Goal: Task Accomplishment & Management: Use online tool/utility

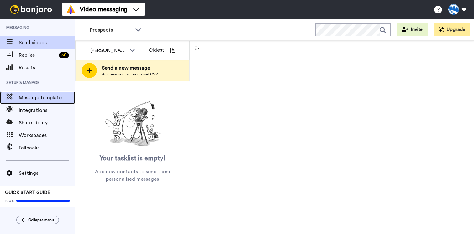
click at [33, 99] on span "Message template" at bounding box center [47, 98] width 56 height 8
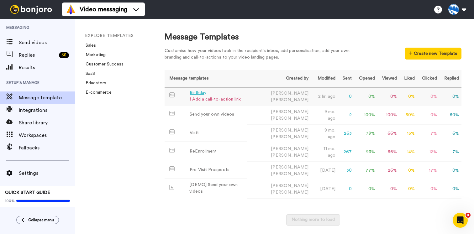
click at [196, 94] on div "Birthday" at bounding box center [215, 93] width 51 height 7
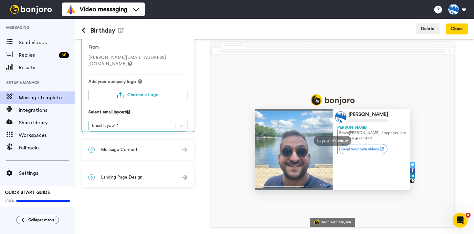
scroll to position [23, 0]
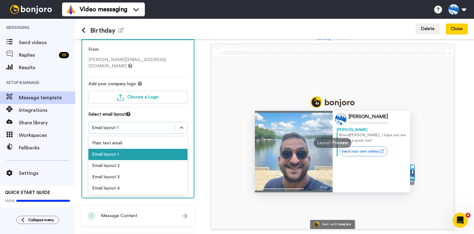
click at [146, 125] on div "Email layout 1" at bounding box center [132, 128] width 81 height 6
click at [119, 161] on div "Email layout 2" at bounding box center [137, 165] width 99 height 11
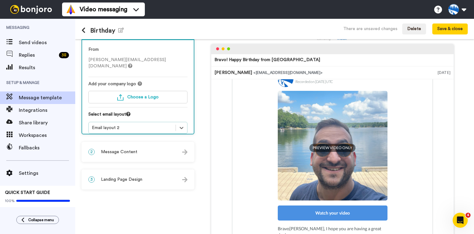
scroll to position [41, 0]
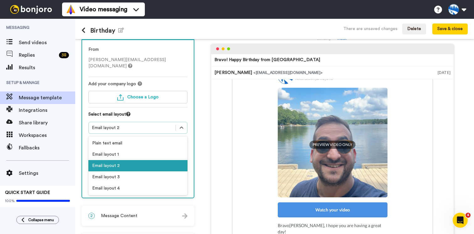
click at [129, 122] on div "Email layout 2" at bounding box center [137, 128] width 99 height 12
click at [123, 171] on div "Email layout 3" at bounding box center [137, 176] width 99 height 11
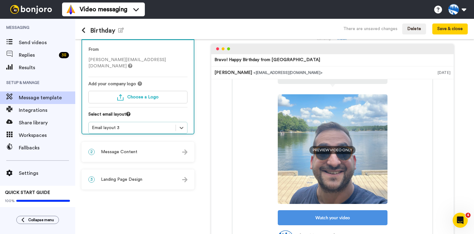
scroll to position [0, 0]
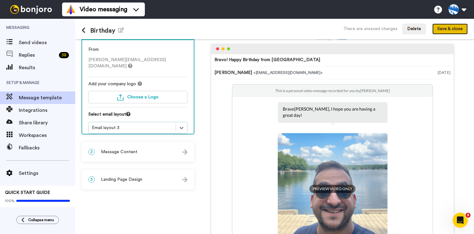
click at [447, 33] on button "Save & close" at bounding box center [449, 29] width 35 height 11
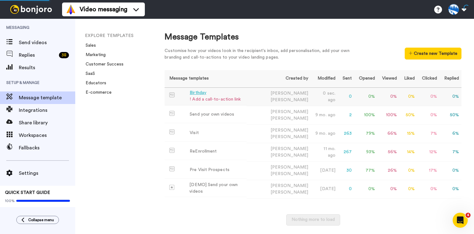
click at [245, 96] on td "Birthday ! Add a call-to-action link" at bounding box center [206, 96] width 82 height 17
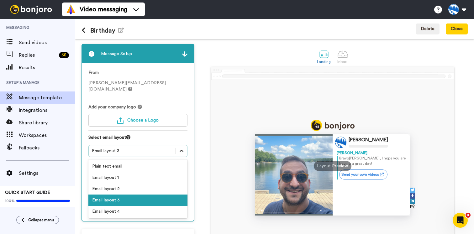
click at [182, 148] on icon at bounding box center [181, 151] width 6 height 6
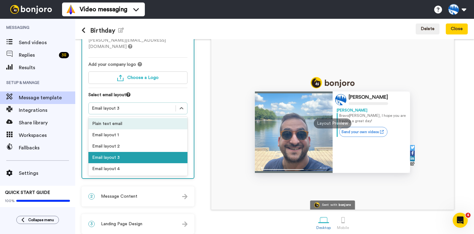
scroll to position [47, 0]
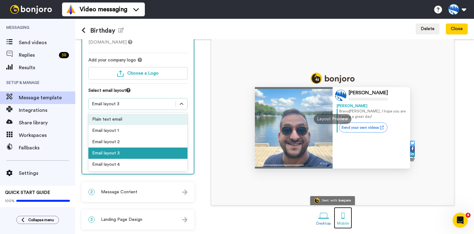
click at [343, 215] on div at bounding box center [343, 215] width 11 height 11
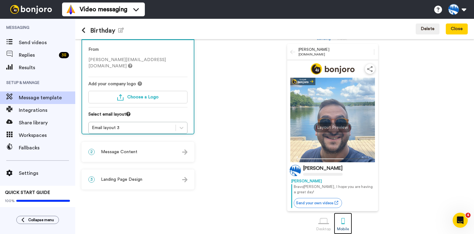
scroll to position [23, 0]
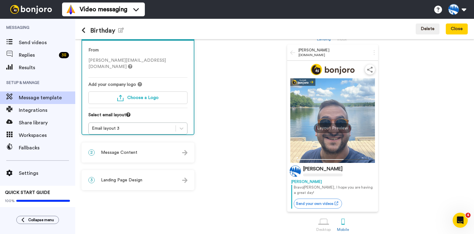
click at [139, 155] on div "2 Message Content" at bounding box center [138, 152] width 112 height 19
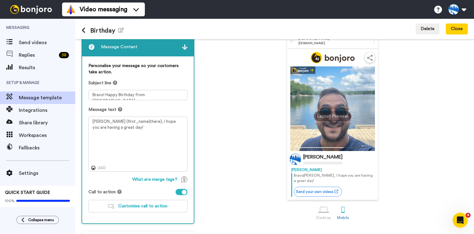
scroll to position [35, 0]
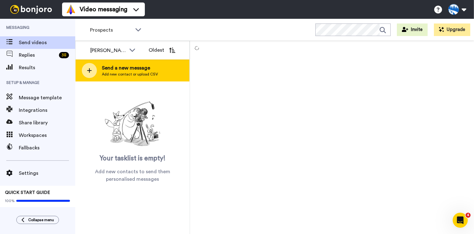
click at [92, 74] on div at bounding box center [89, 70] width 15 height 15
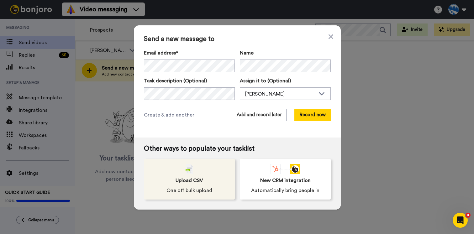
click at [191, 181] on span "Upload CSV" at bounding box center [190, 181] width 28 height 8
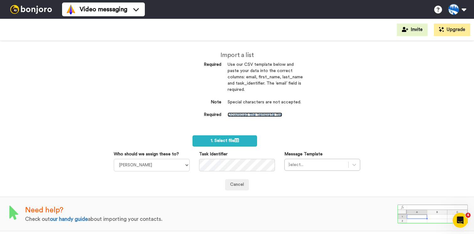
click at [263, 114] on link "Download the template file" at bounding box center [255, 115] width 55 height 4
click at [32, 8] on img at bounding box center [31, 9] width 47 height 9
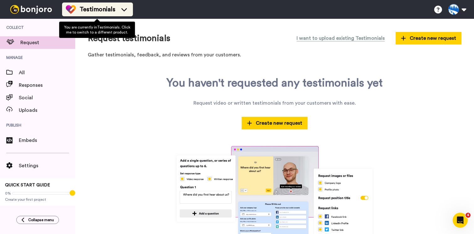
click at [92, 10] on span "Testimonials" at bounding box center [98, 9] width 36 height 9
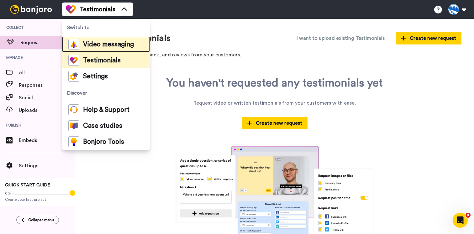
click at [114, 42] on span "Video messaging" at bounding box center [108, 44] width 51 height 6
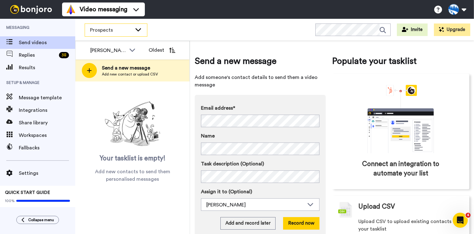
click at [121, 33] on span "Prospects" at bounding box center [111, 30] width 42 height 8
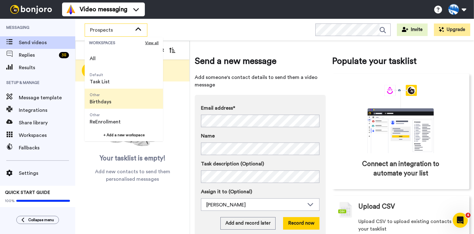
click at [114, 105] on span "Other Birthdays" at bounding box center [101, 99] width 32 height 20
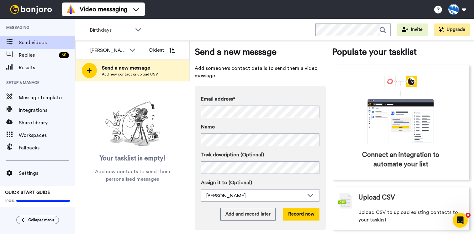
scroll to position [16, 0]
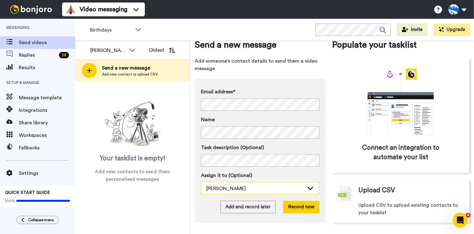
click at [245, 191] on div "[PERSON_NAME]" at bounding box center [255, 189] width 98 height 8
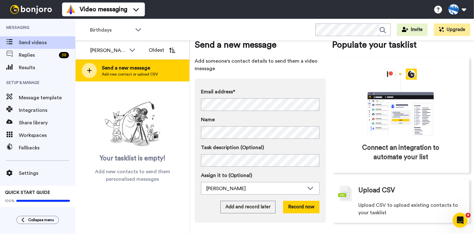
click at [83, 68] on div at bounding box center [89, 70] width 15 height 15
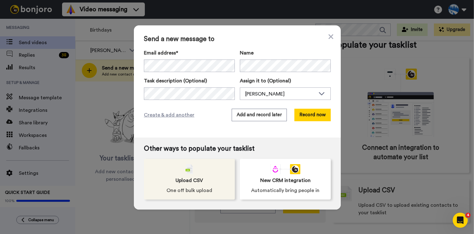
click at [201, 167] on div "Upload CSV One off bulk upload" at bounding box center [189, 179] width 91 height 41
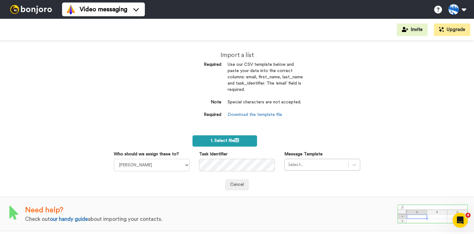
click at [228, 140] on span "1. Select file" at bounding box center [225, 141] width 28 height 4
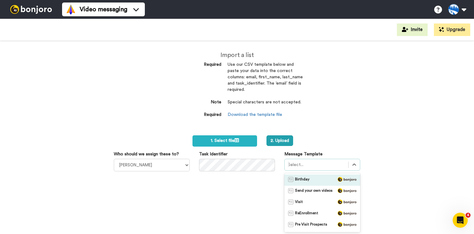
click at [300, 167] on div at bounding box center [316, 165] width 57 height 8
click at [300, 179] on span "Birthday" at bounding box center [302, 180] width 14 height 6
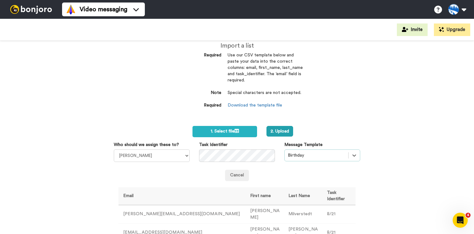
scroll to position [11, 0]
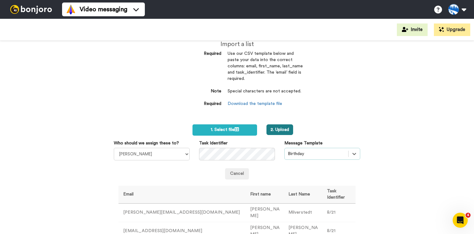
click at [283, 130] on button "2. Upload" at bounding box center [279, 129] width 27 height 11
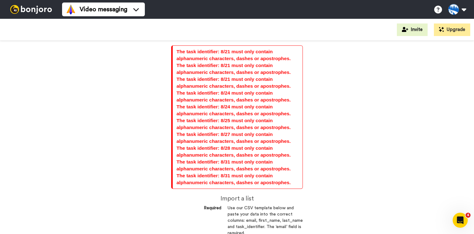
scroll to position [141, 0]
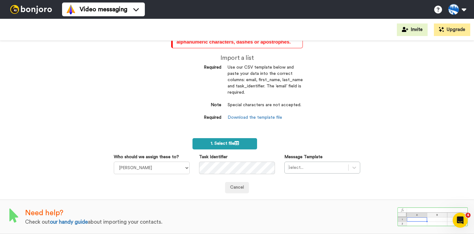
click at [230, 144] on span "1. Select file" at bounding box center [225, 143] width 28 height 4
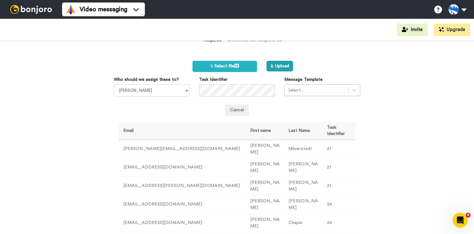
scroll to position [237, 0]
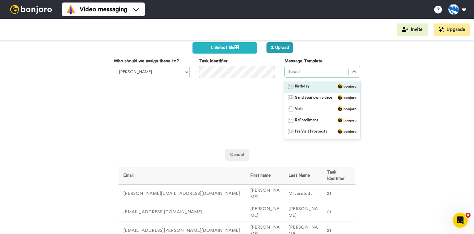
click at [309, 71] on div at bounding box center [316, 72] width 57 height 8
click at [310, 87] on div "Birthday" at bounding box center [322, 87] width 68 height 6
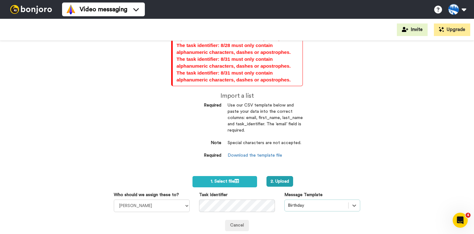
scroll to position [86, 0]
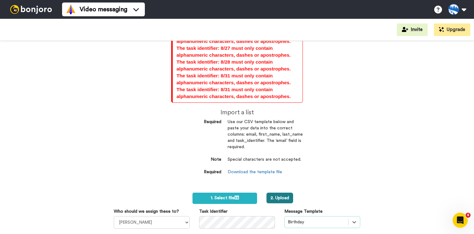
click at [284, 195] on button "2. Upload" at bounding box center [279, 198] width 27 height 11
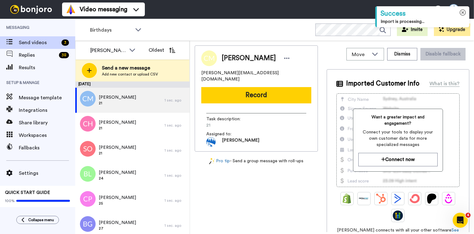
click at [463, 12] on icon at bounding box center [462, 12] width 7 height 7
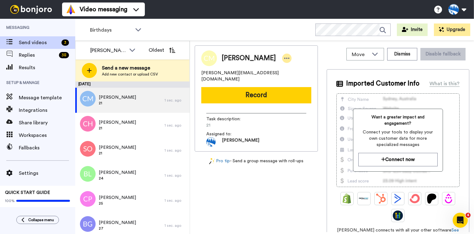
click at [290, 60] on icon at bounding box center [287, 58] width 6 height 6
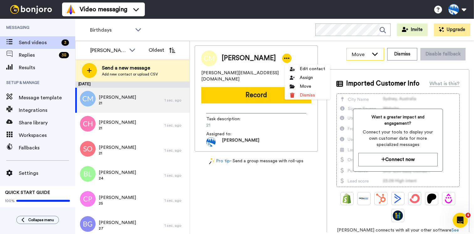
click at [379, 55] on icon at bounding box center [375, 54] width 8 height 6
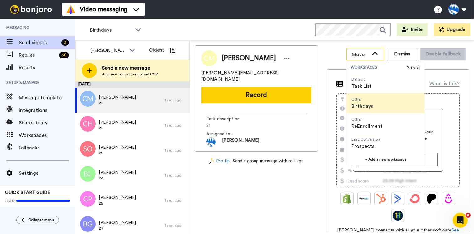
click at [379, 55] on icon at bounding box center [375, 54] width 8 height 6
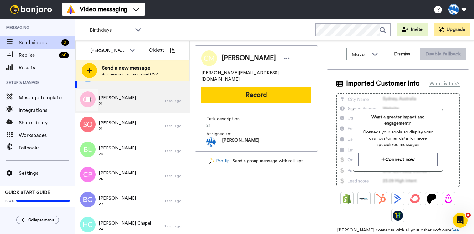
scroll to position [23, 0]
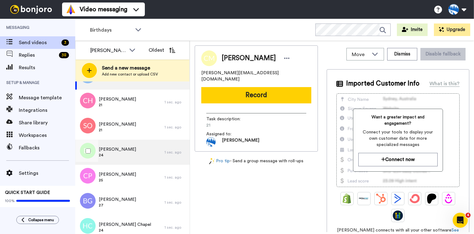
click at [116, 158] on div "[PERSON_NAME] 24" at bounding box center [119, 152] width 89 height 25
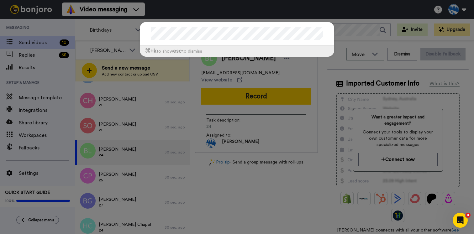
click at [422, 9] on div "⌘ +k to show esc to dismiss" at bounding box center [237, 117] width 474 height 234
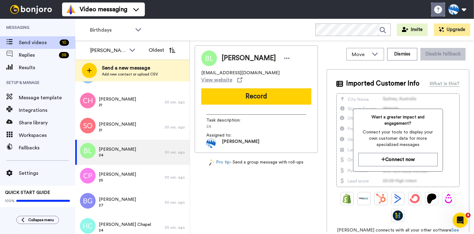
click at [441, 9] on icon at bounding box center [438, 10] width 8 height 8
